Goal: Use online tool/utility: Utilize a website feature to perform a specific function

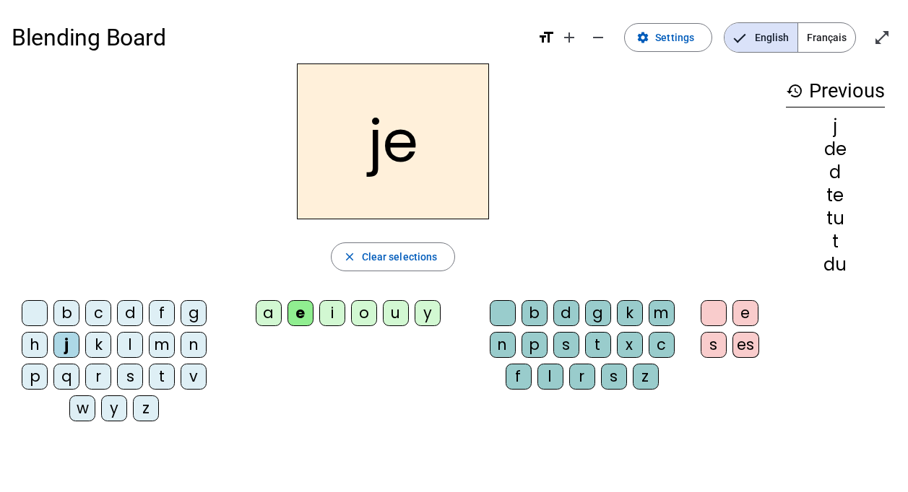
click at [163, 344] on div "m" at bounding box center [162, 345] width 26 height 26
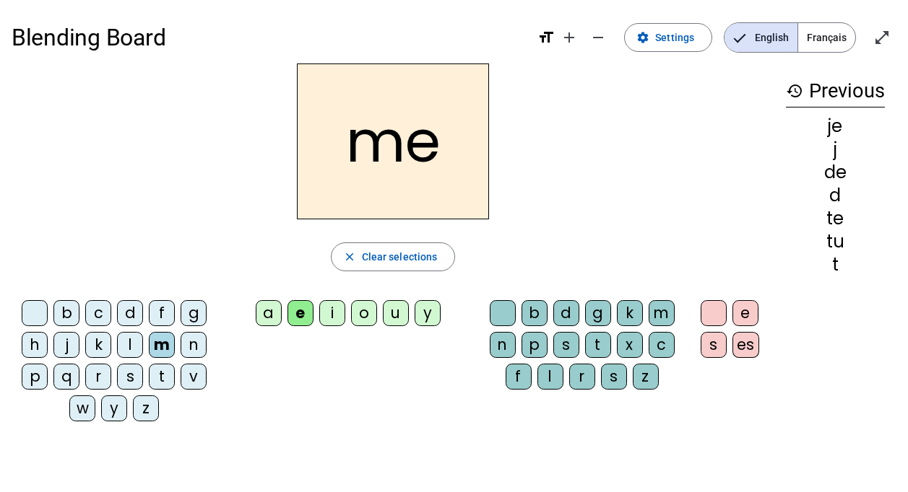
click at [334, 310] on div "i" at bounding box center [332, 313] width 26 height 26
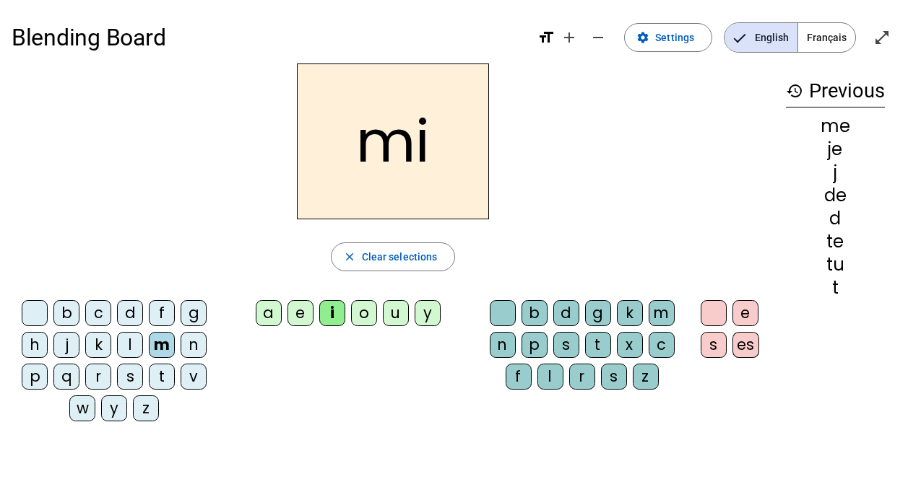
click at [123, 347] on div "l" at bounding box center [130, 345] width 26 height 26
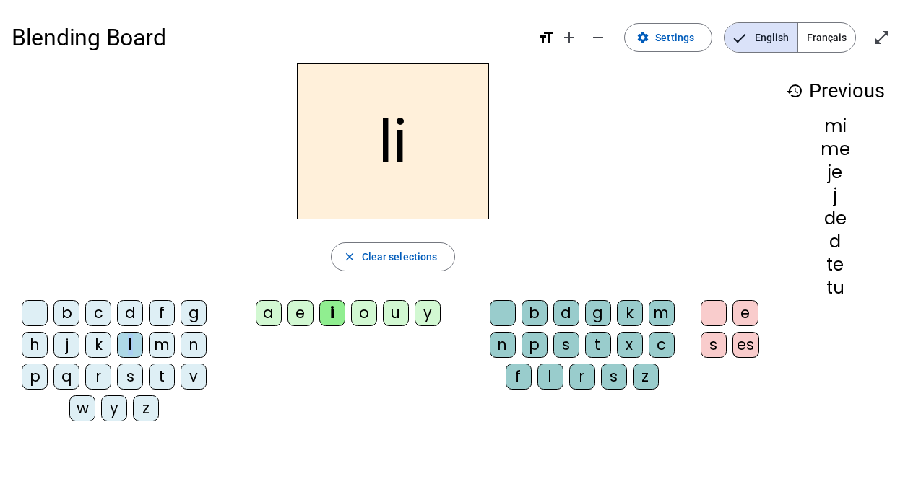
click at [123, 347] on div "l" at bounding box center [130, 345] width 26 height 26
click at [124, 347] on div "l" at bounding box center [130, 345] width 26 height 26
click at [401, 258] on span "Clear selections" at bounding box center [400, 256] width 76 height 17
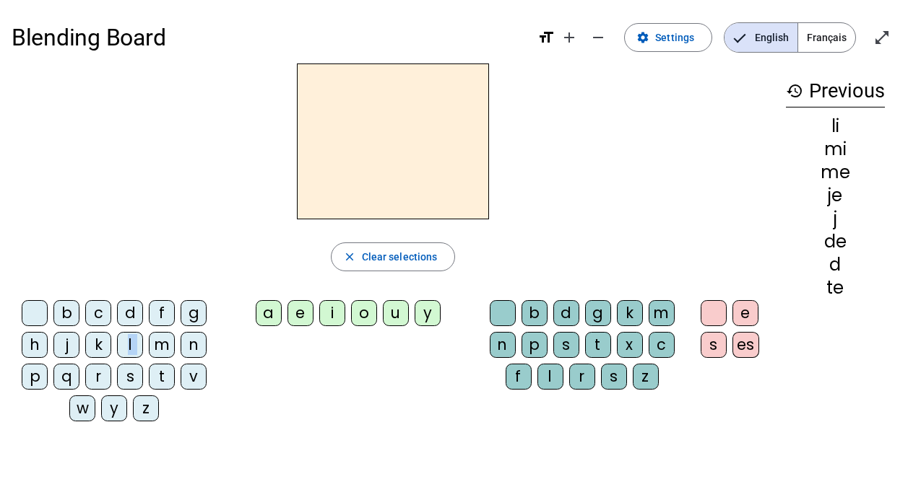
click at [160, 351] on div "m" at bounding box center [162, 345] width 26 height 26
click at [328, 306] on div "i" at bounding box center [332, 313] width 26 height 26
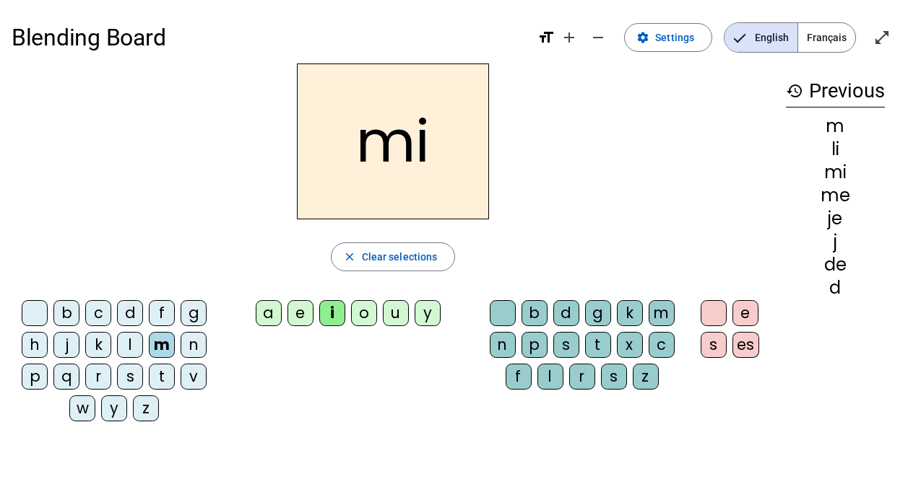
click at [549, 377] on div "l" at bounding box center [550, 377] width 26 height 26
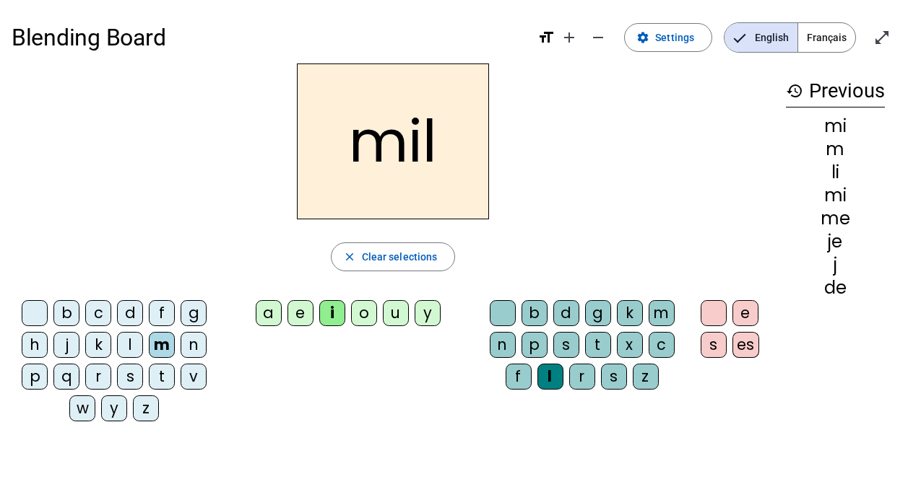
click at [366, 318] on div "o" at bounding box center [364, 313] width 26 height 26
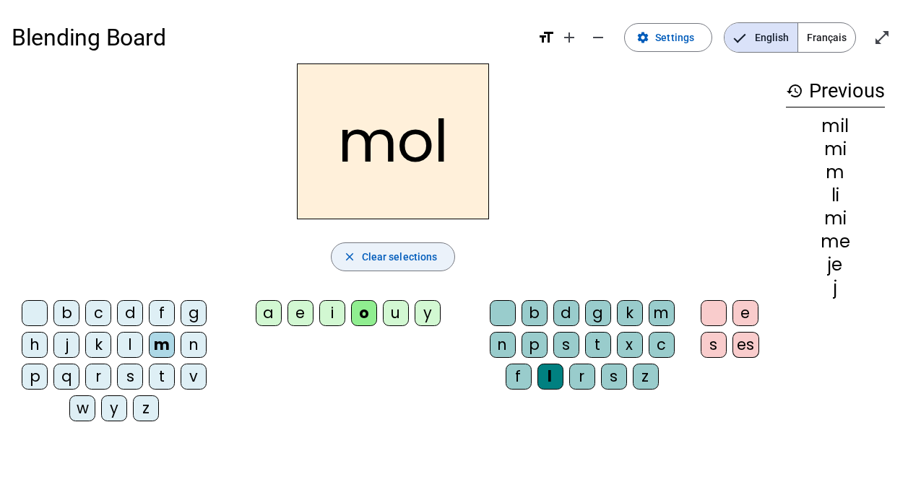
click at [398, 258] on span "Clear selections" at bounding box center [400, 256] width 76 height 17
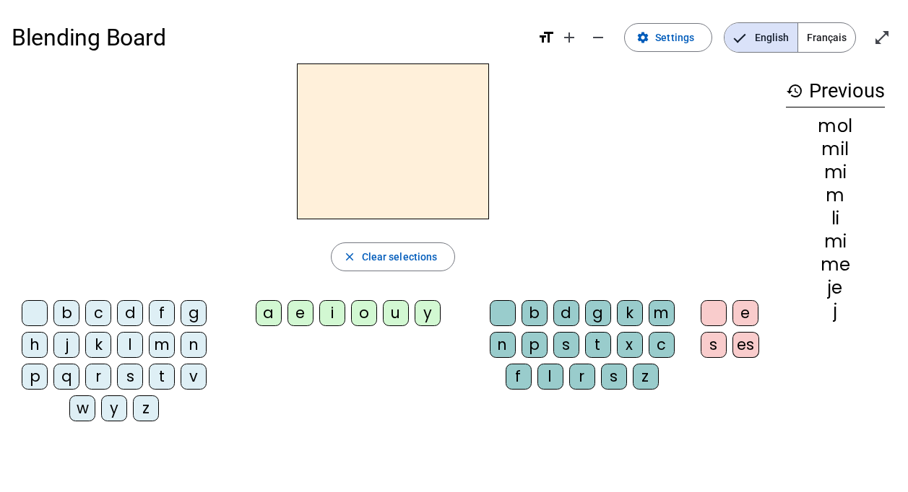
click at [170, 346] on div "m" at bounding box center [162, 345] width 26 height 26
click at [335, 305] on div "i" at bounding box center [332, 313] width 26 height 26
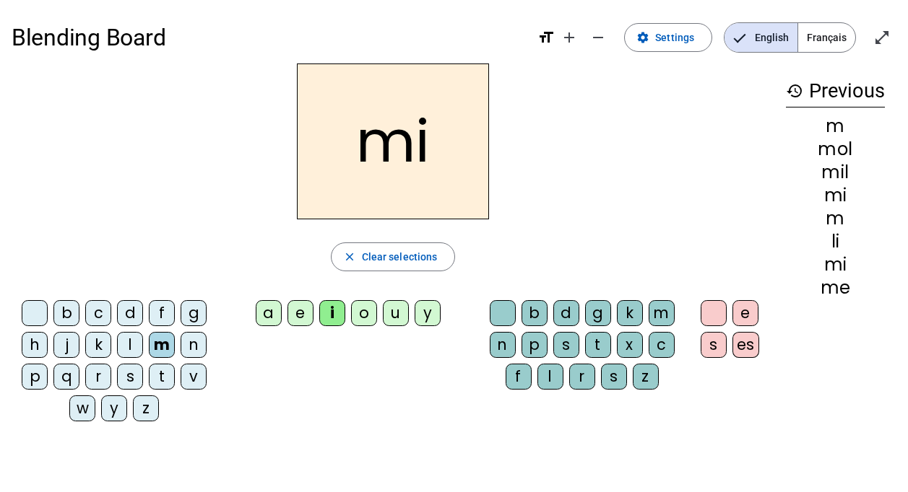
click at [558, 376] on div "l" at bounding box center [550, 377] width 26 height 26
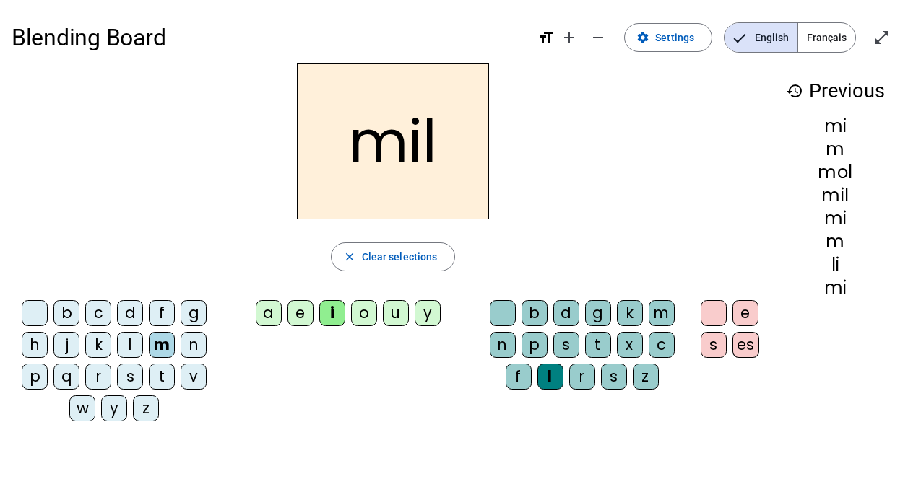
click at [318, 310] on letter-bubble "e" at bounding box center [303, 316] width 32 height 32
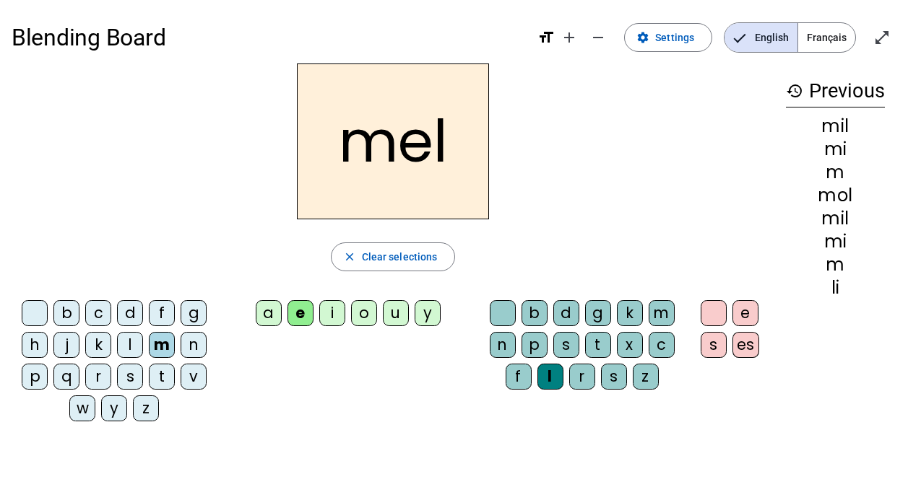
click at [327, 310] on div "i" at bounding box center [332, 313] width 26 height 26
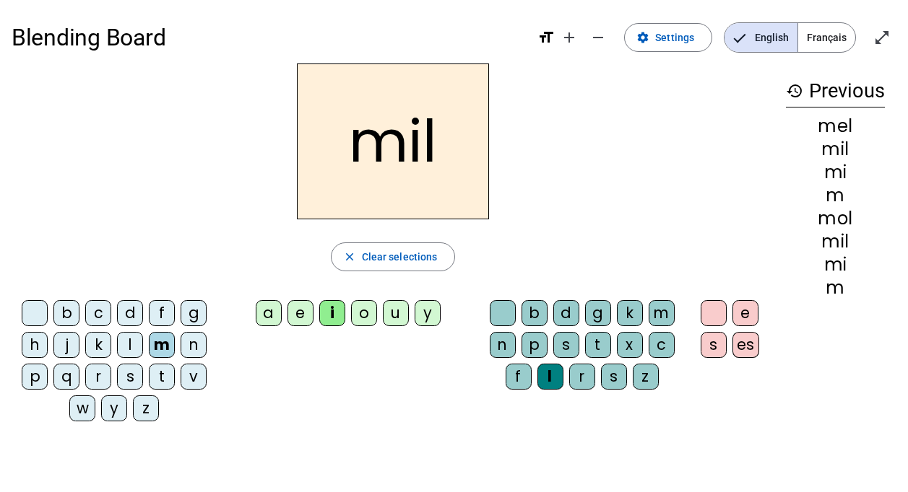
click at [366, 309] on div "o" at bounding box center [364, 313] width 26 height 26
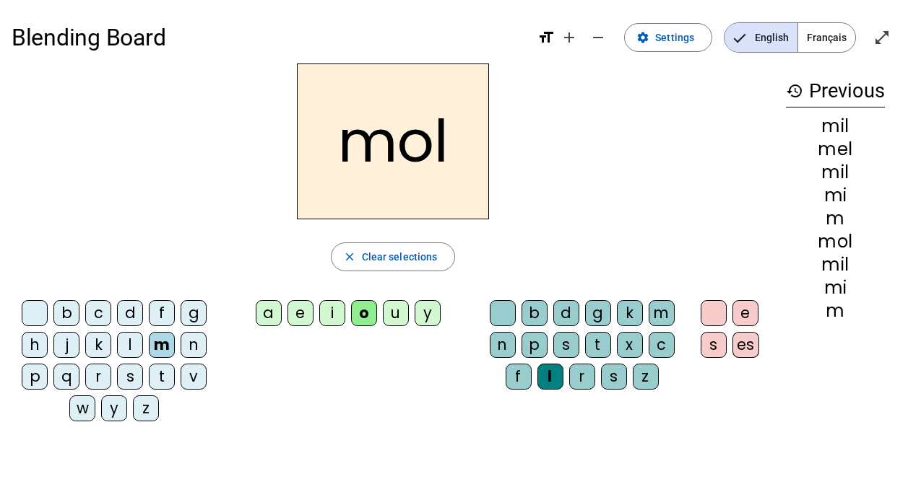
click at [399, 313] on div "u" at bounding box center [396, 313] width 26 height 26
